Goal: Task Accomplishment & Management: Use online tool/utility

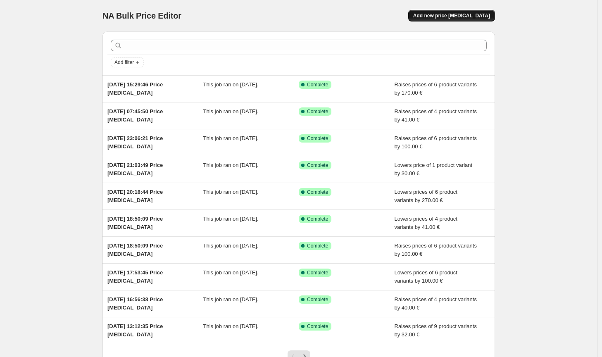
click at [467, 16] on span "Add new price [MEDICAL_DATA]" at bounding box center [451, 15] width 77 height 7
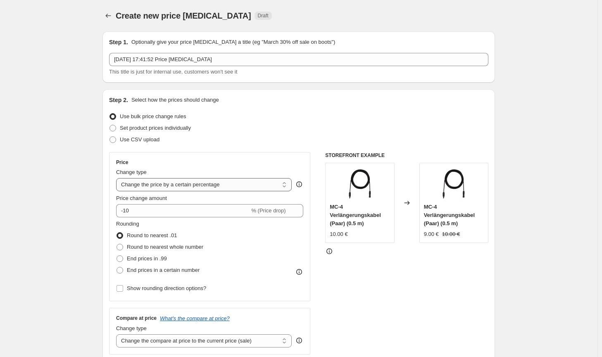
click at [225, 179] on select "Change the price to a certain amount Change the price by a certain amount Chang…" at bounding box center [204, 184] width 176 height 13
select select "by"
click at [118, 178] on select "Change the price to a certain amount Change the price by a certain amount Chang…" at bounding box center [204, 184] width 176 height 13
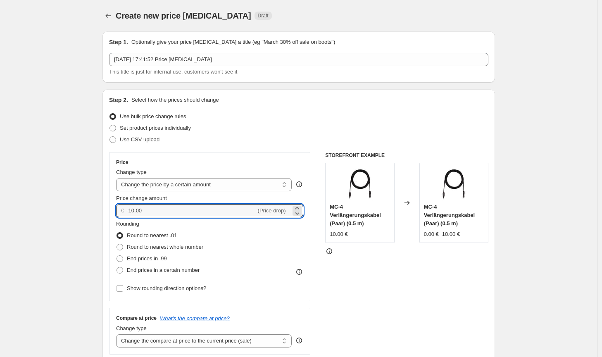
drag, startPoint x: 179, startPoint y: 208, endPoint x: 122, endPoint y: 209, distance: 56.6
click at [122, 209] on div "€ -10.00 (Price drop)" at bounding box center [209, 210] width 187 height 13
click at [152, 211] on input "-10.00" at bounding box center [190, 210] width 129 height 13
drag, startPoint x: 152, startPoint y: 211, endPoint x: 134, endPoint y: 209, distance: 17.9
click at [134, 209] on input "-10.00" at bounding box center [190, 210] width 129 height 13
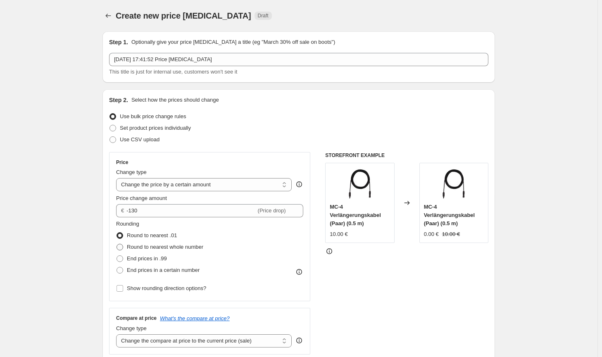
type input "-130.00"
click at [153, 247] on span "Round to nearest whole number" at bounding box center [165, 247] width 76 height 6
click at [117, 244] on input "Round to nearest whole number" at bounding box center [116, 244] width 0 height 0
radio input "true"
click at [220, 345] on select "Change the compare at price to the current price (sale) Change the compare at p…" at bounding box center [204, 340] width 176 height 13
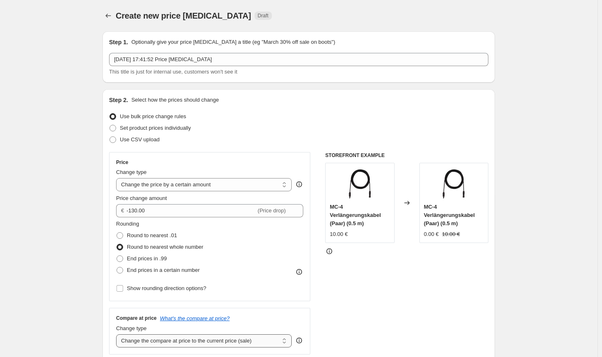
select select "no_change"
click at [118, 334] on select "Change the compare at price to the current price (sale) Change the compare at p…" at bounding box center [204, 340] width 176 height 13
click at [402, 295] on div "STOREFRONT EXAMPLE MC-4 Verlängerungskabel (Paar) (0.5 m) 10.00 € Changed to MC…" at bounding box center [406, 253] width 163 height 202
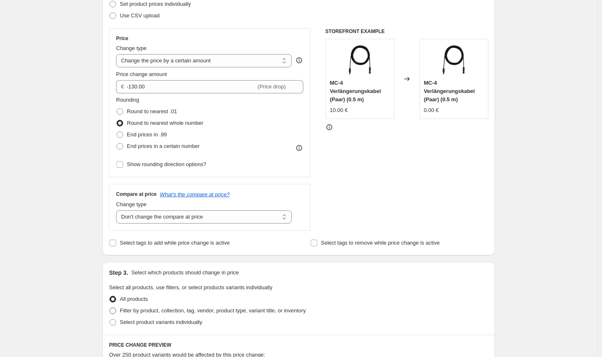
click at [252, 307] on span "Filter by product, collection, tag, vendor, product type, variant title, or inv…" at bounding box center [213, 310] width 186 height 6
click at [110, 307] on input "Filter by product, collection, tag, vendor, product type, variant title, or inv…" at bounding box center [109, 307] width 0 height 0
radio input "true"
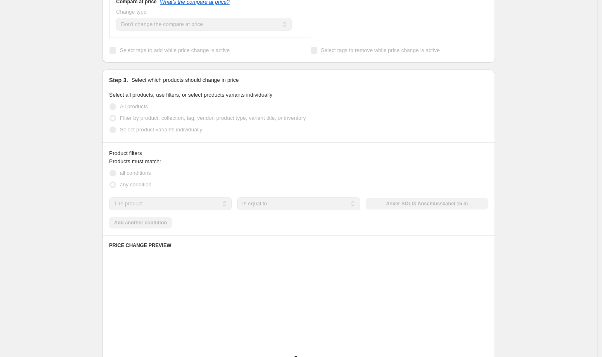
scroll to position [330, 0]
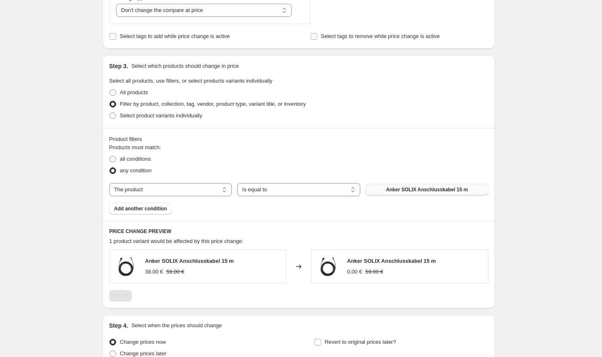
click at [425, 191] on span "Anker SOLIX Anschlusskabel 15 m" at bounding box center [427, 189] width 82 height 7
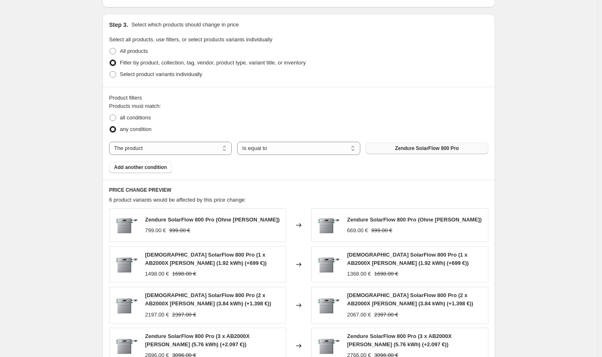
scroll to position [41, 0]
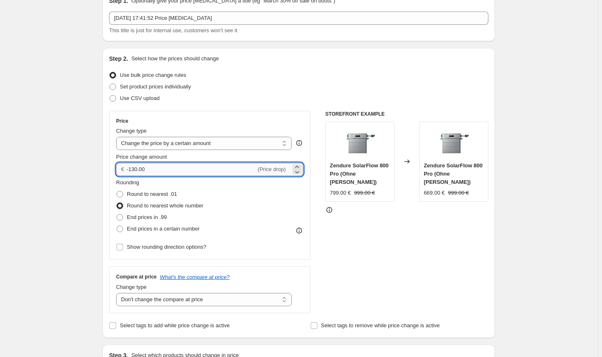
drag, startPoint x: 139, startPoint y: 168, endPoint x: 133, endPoint y: 168, distance: 5.4
click at [133, 168] on input "-130.00" at bounding box center [190, 169] width 129 height 13
type input "-129.00"
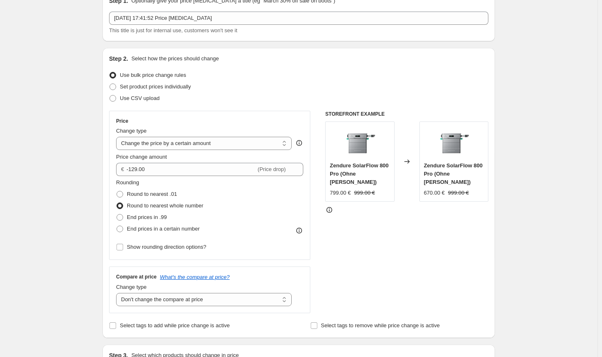
click at [381, 259] on div "STOREFRONT EXAMPLE Zendure SolarFlow 800 Pro (Ohne [PERSON_NAME]) 799.00 € 999.…" at bounding box center [406, 212] width 163 height 202
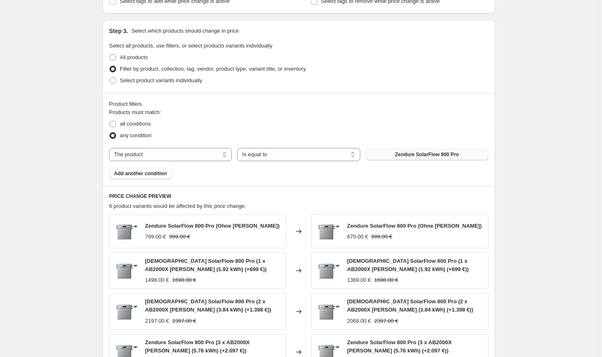
scroll to position [572, 0]
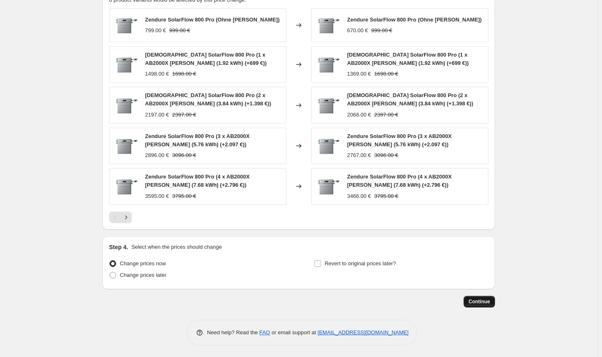
click at [472, 300] on span "Continue" at bounding box center [478, 301] width 21 height 7
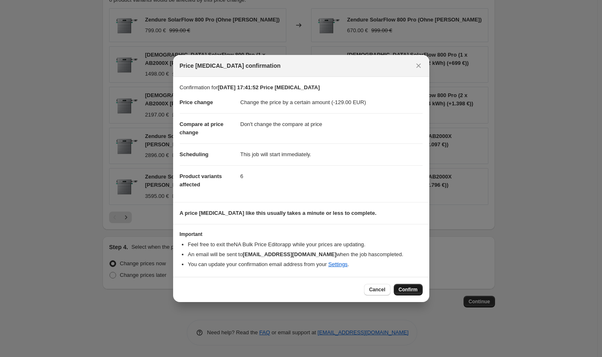
click at [422, 292] on button "Confirm" at bounding box center [408, 290] width 29 height 12
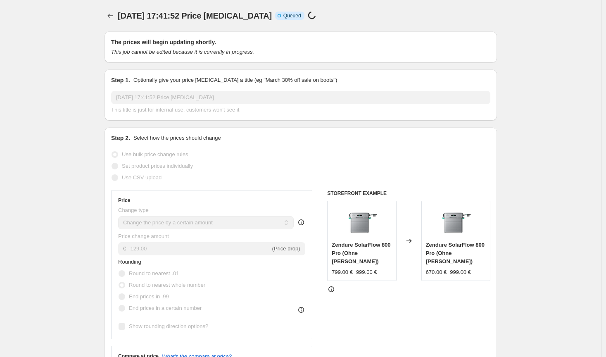
select select "by"
select select "no_change"
